Goal: Task Accomplishment & Management: Complete application form

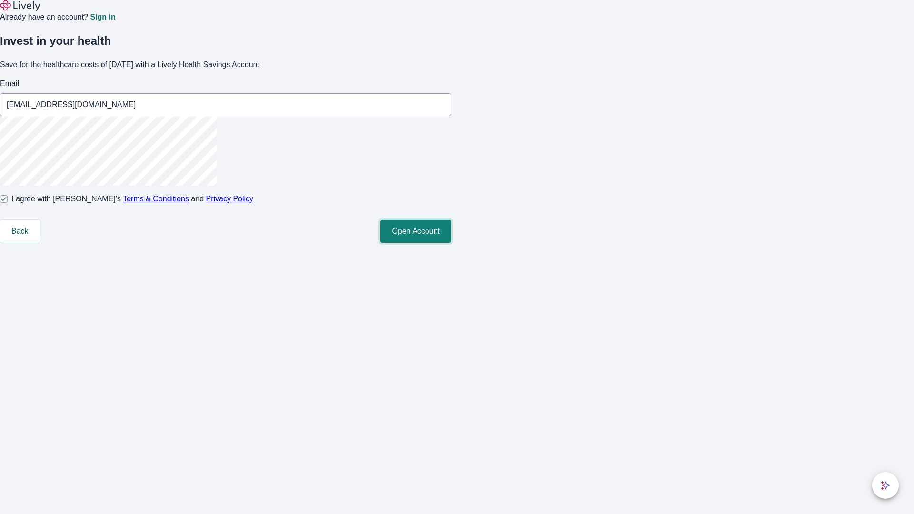
click at [451, 243] on button "Open Account" at bounding box center [415, 231] width 71 height 23
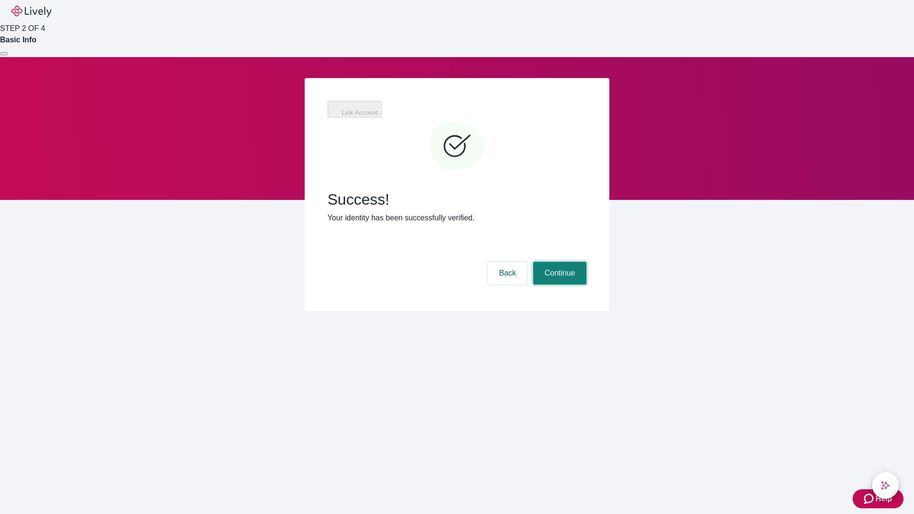
click at [559, 262] on button "Continue" at bounding box center [559, 273] width 53 height 23
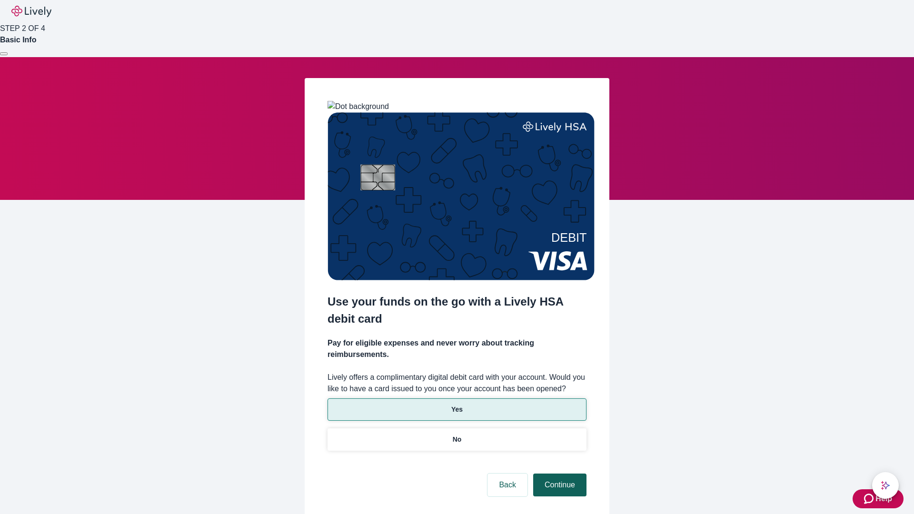
click at [457, 405] on p "Yes" at bounding box center [456, 410] width 11 height 10
click at [559, 474] on button "Continue" at bounding box center [559, 485] width 53 height 23
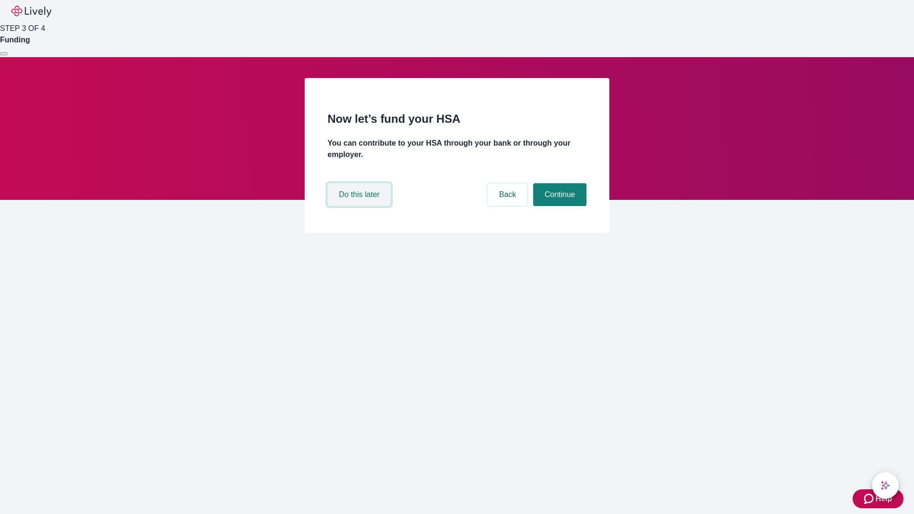
click at [360, 206] on button "Do this later" at bounding box center [359, 194] width 63 height 23
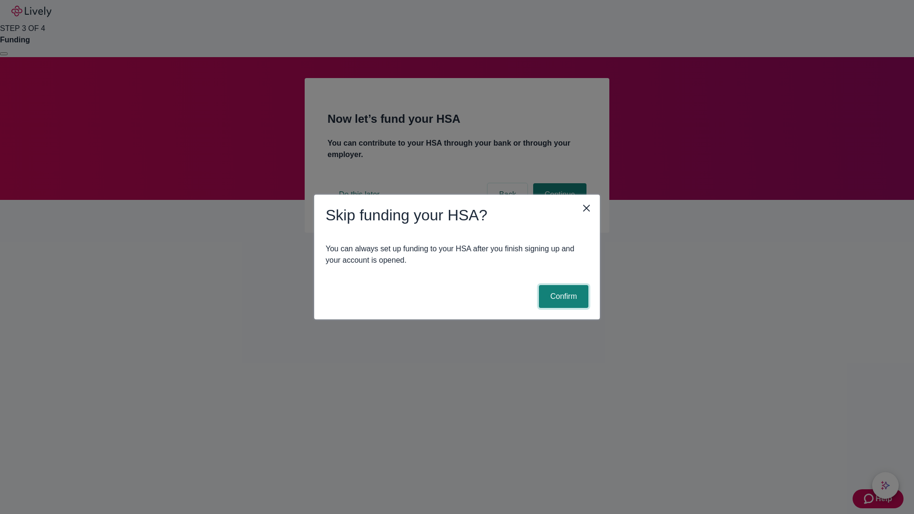
click at [562, 297] on button "Confirm" at bounding box center [564, 296] width 50 height 23
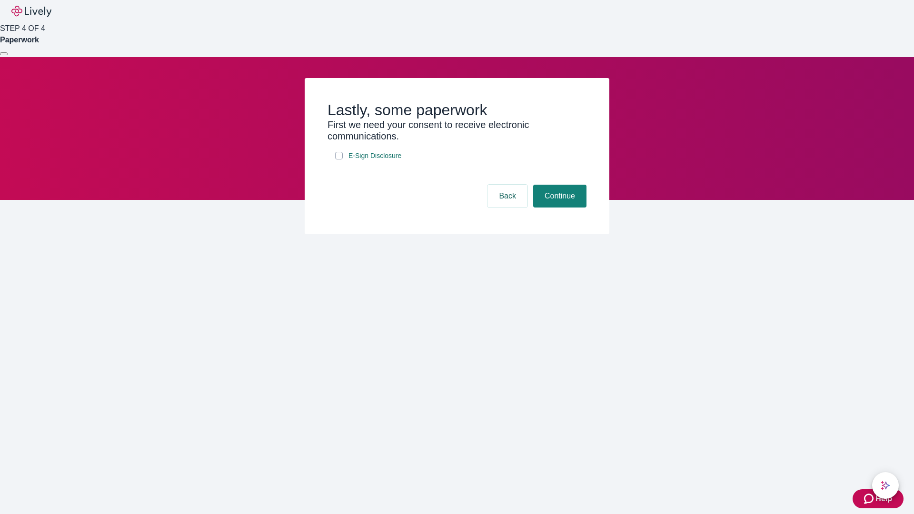
click at [339, 160] on input "E-Sign Disclosure" at bounding box center [339, 156] width 8 height 8
checkbox input "true"
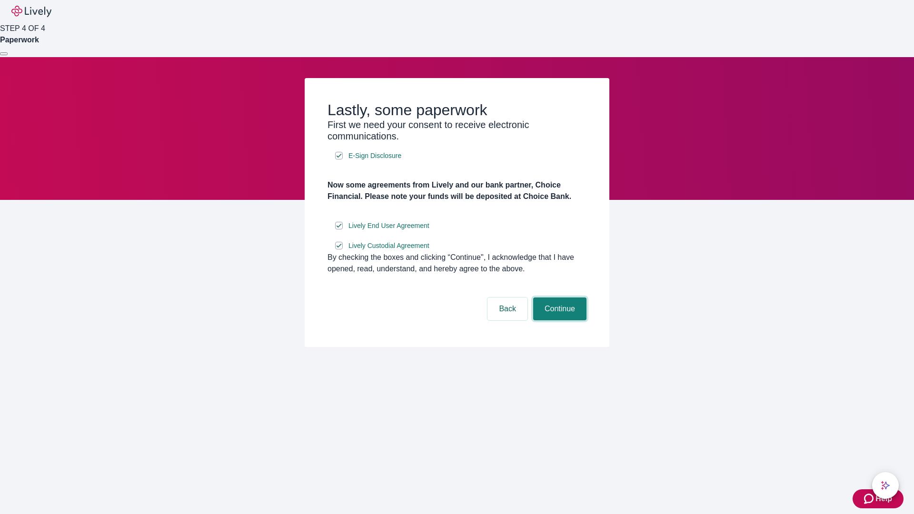
click at [559, 320] on button "Continue" at bounding box center [559, 309] width 53 height 23
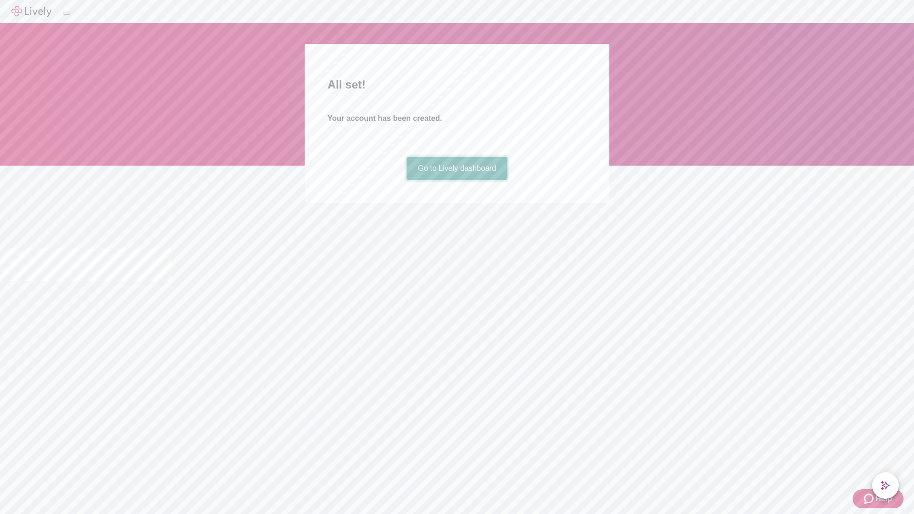
click at [457, 180] on link "Go to Lively dashboard" at bounding box center [457, 168] width 101 height 23
